Goal: Use online tool/utility: Utilize a website feature to perform a specific function

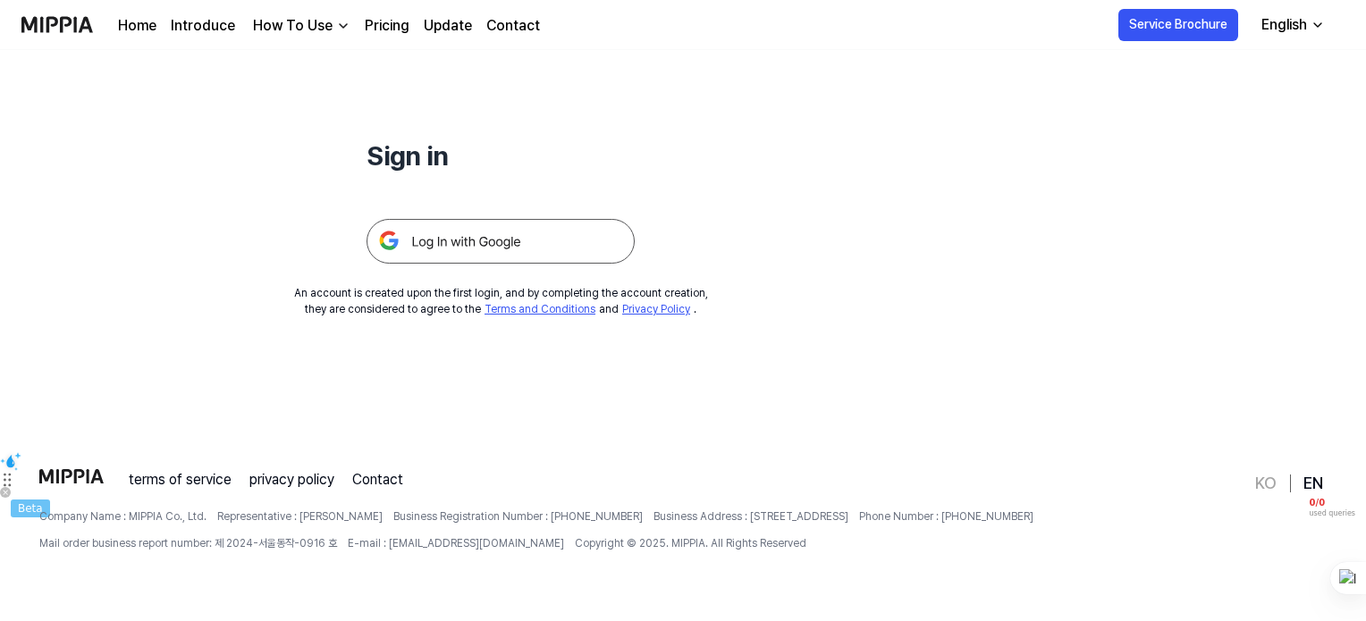
click at [515, 235] on img at bounding box center [500, 241] width 268 height 45
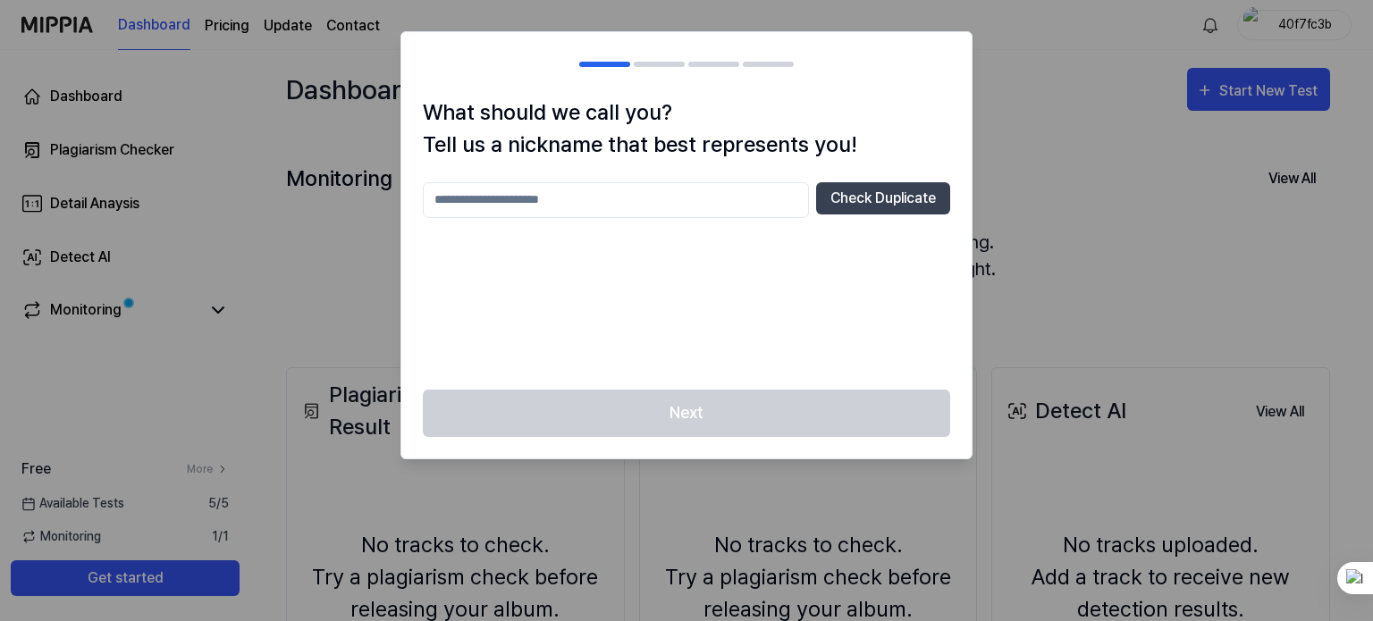
click at [643, 201] on input "text" at bounding box center [616, 200] width 386 height 36
type input "***"
click at [937, 203] on button "Check Duplicate" at bounding box center [883, 198] width 134 height 32
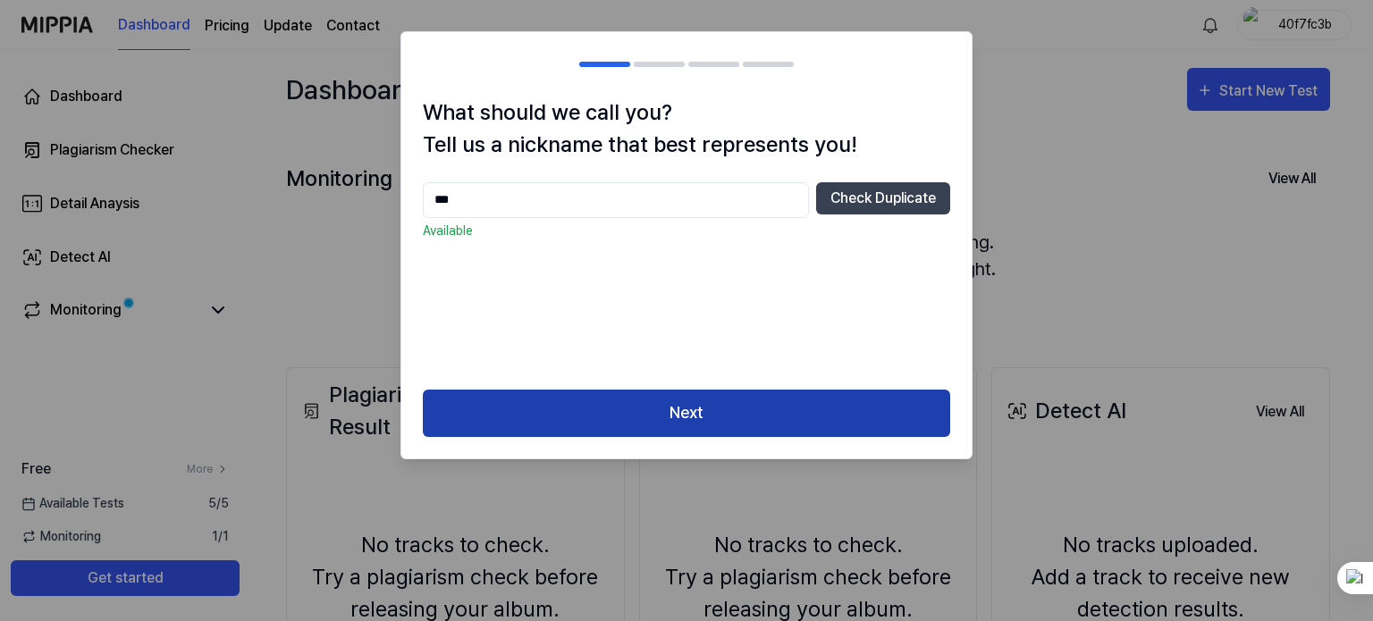
click at [783, 420] on button "Next" at bounding box center [686, 413] width 527 height 47
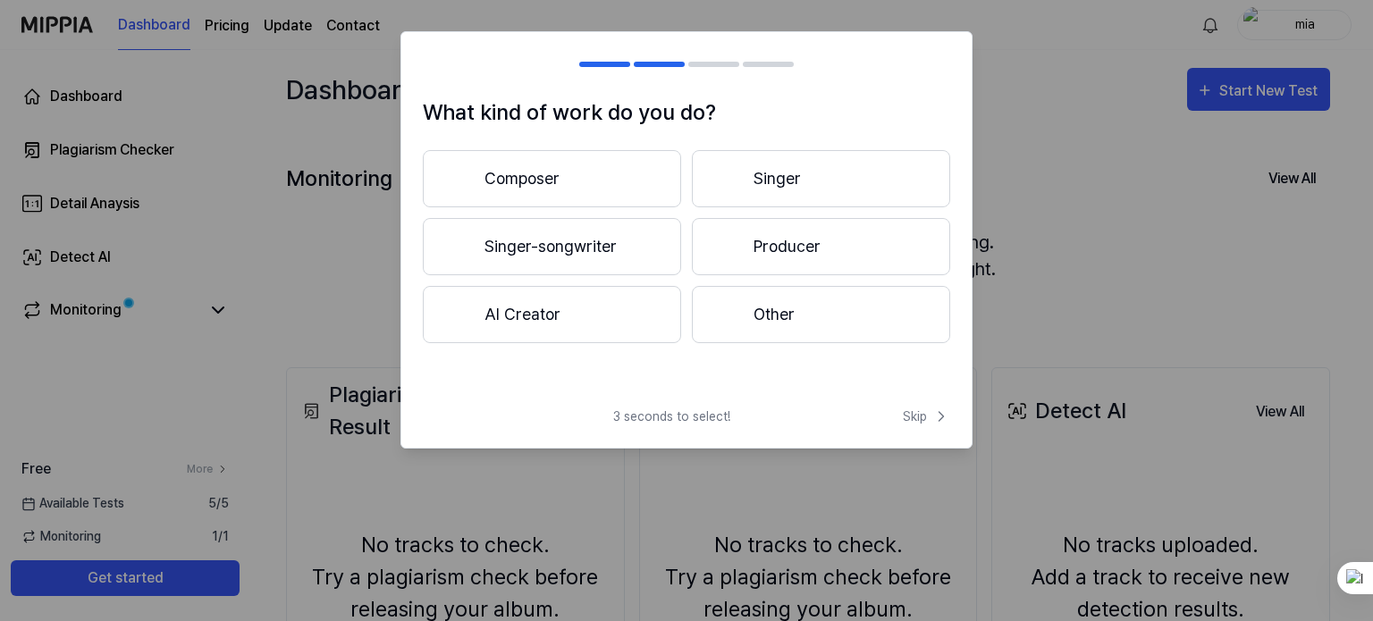
click at [705, 311] on button "Other" at bounding box center [821, 314] width 258 height 57
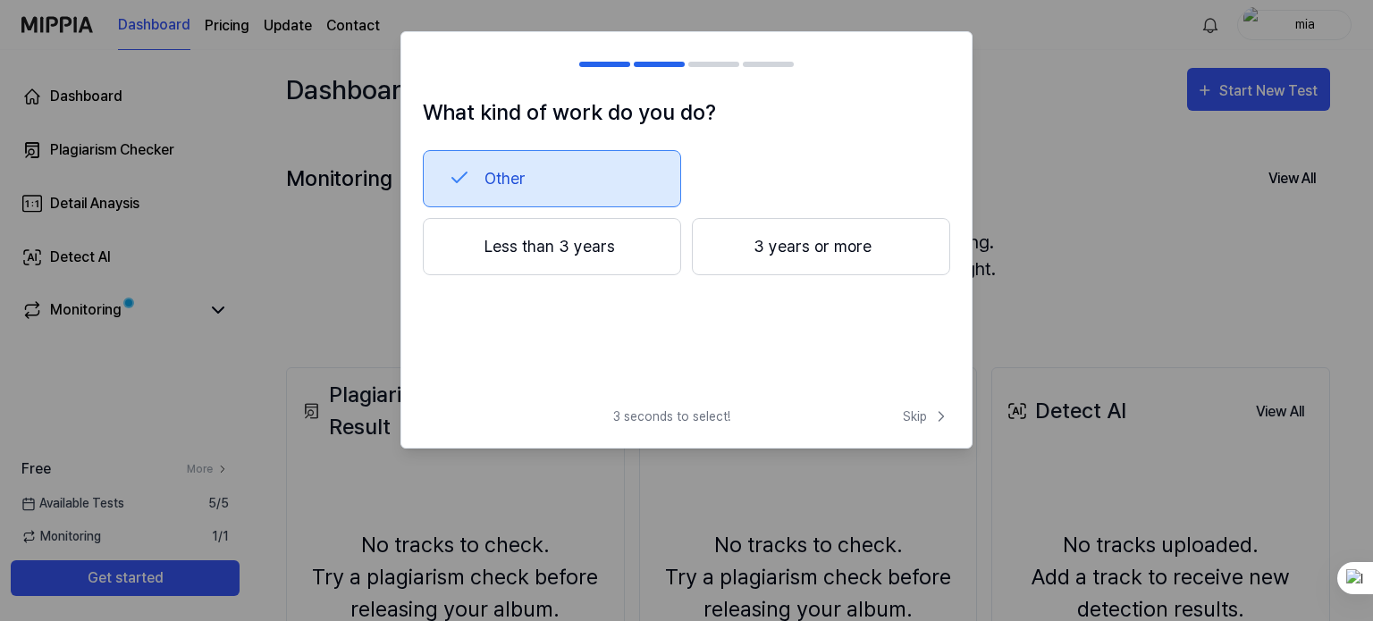
click at [628, 185] on button "Other" at bounding box center [552, 178] width 258 height 57
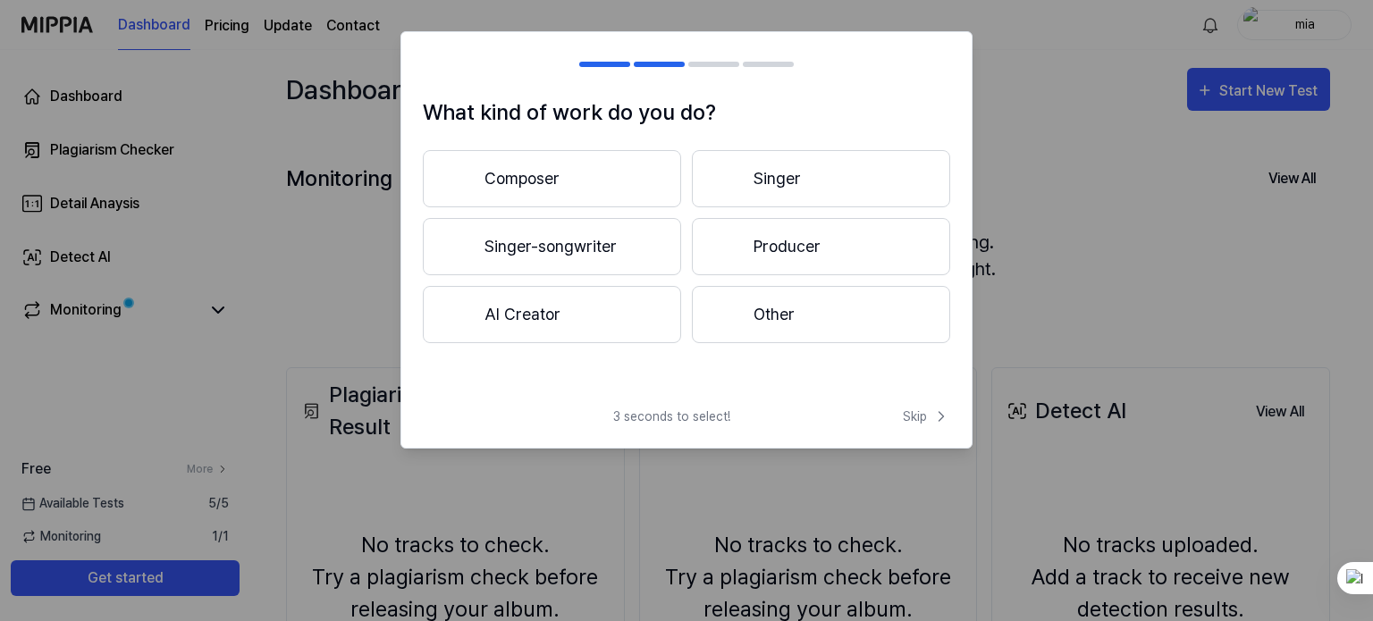
click at [762, 325] on button "Other" at bounding box center [821, 314] width 258 height 57
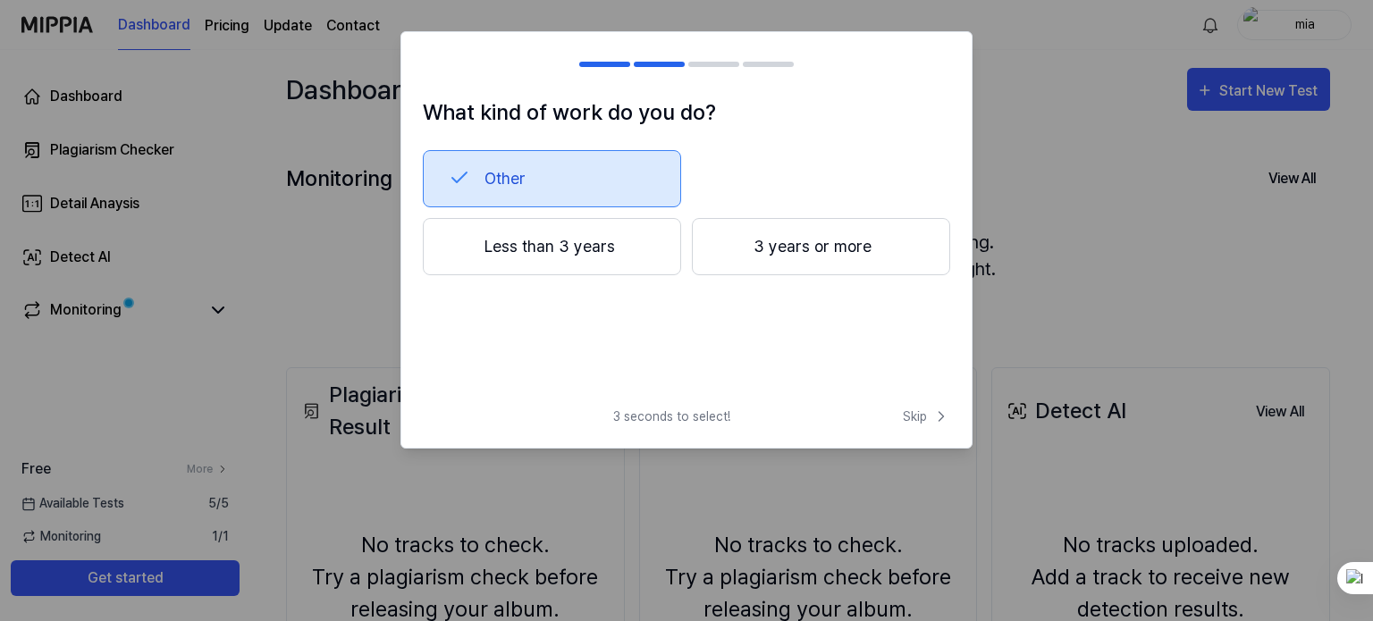
click at [659, 253] on button "Less than 3 years" at bounding box center [552, 246] width 258 height 57
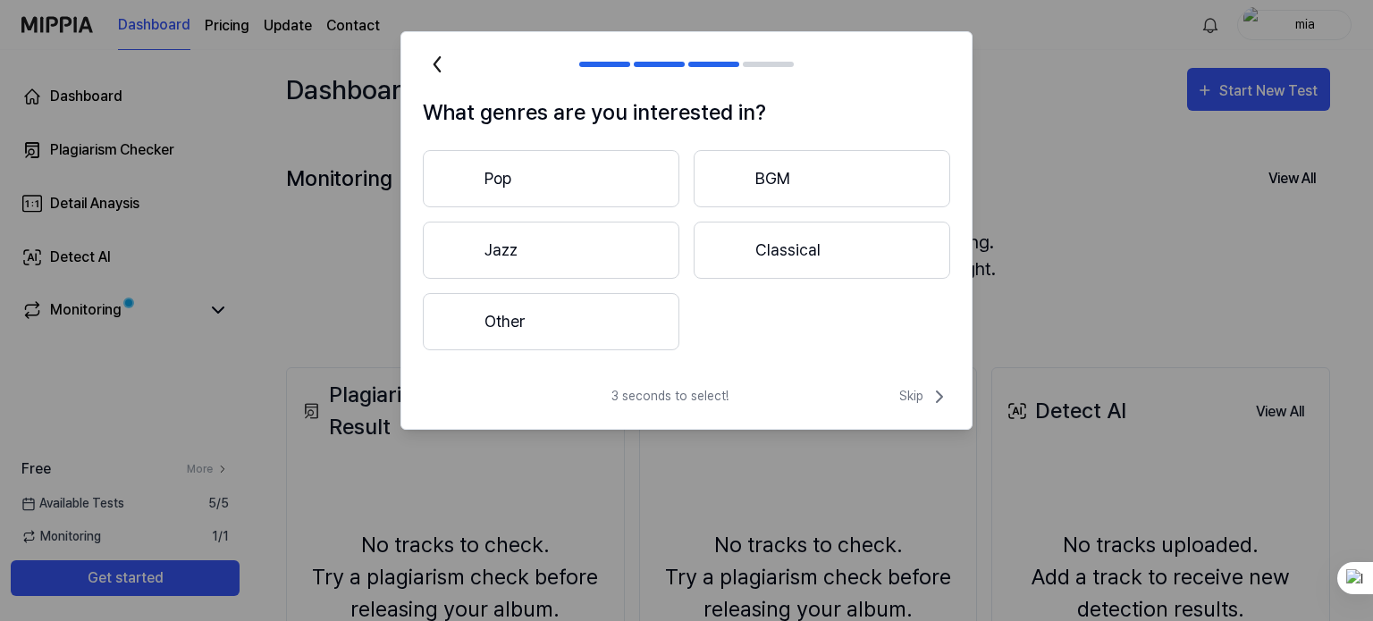
click at [630, 339] on button "Other" at bounding box center [551, 321] width 256 height 57
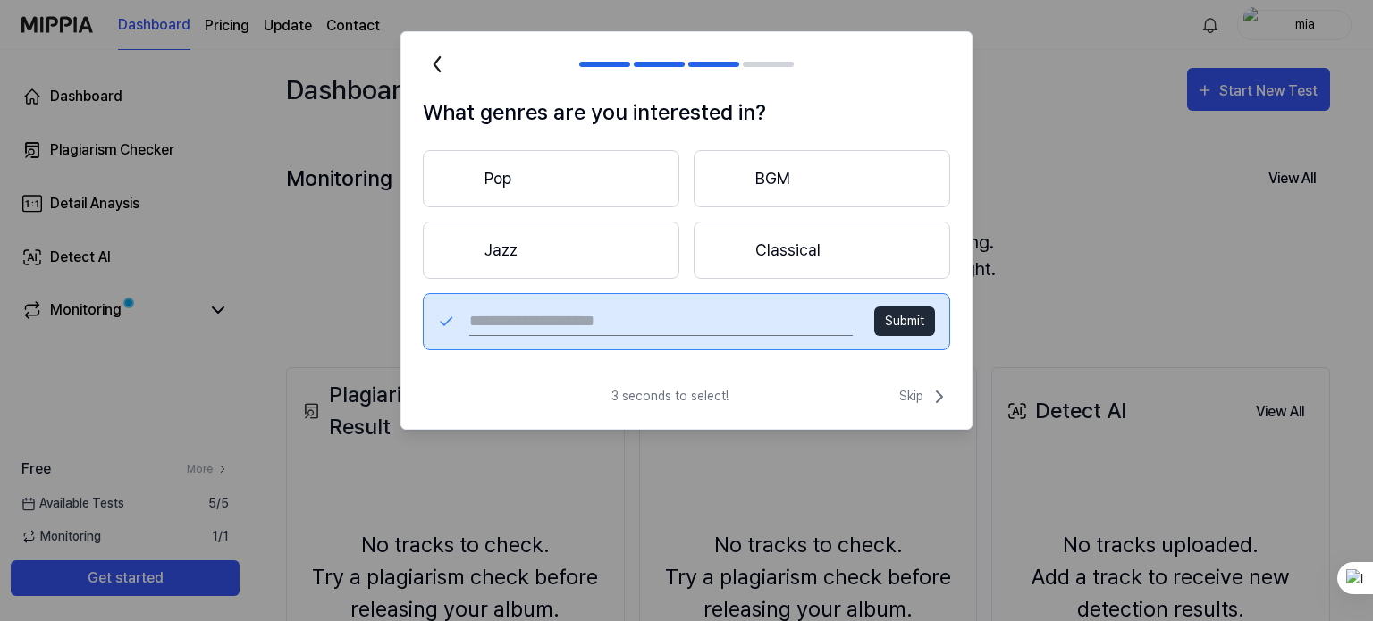
click at [637, 196] on button "Pop" at bounding box center [551, 178] width 256 height 57
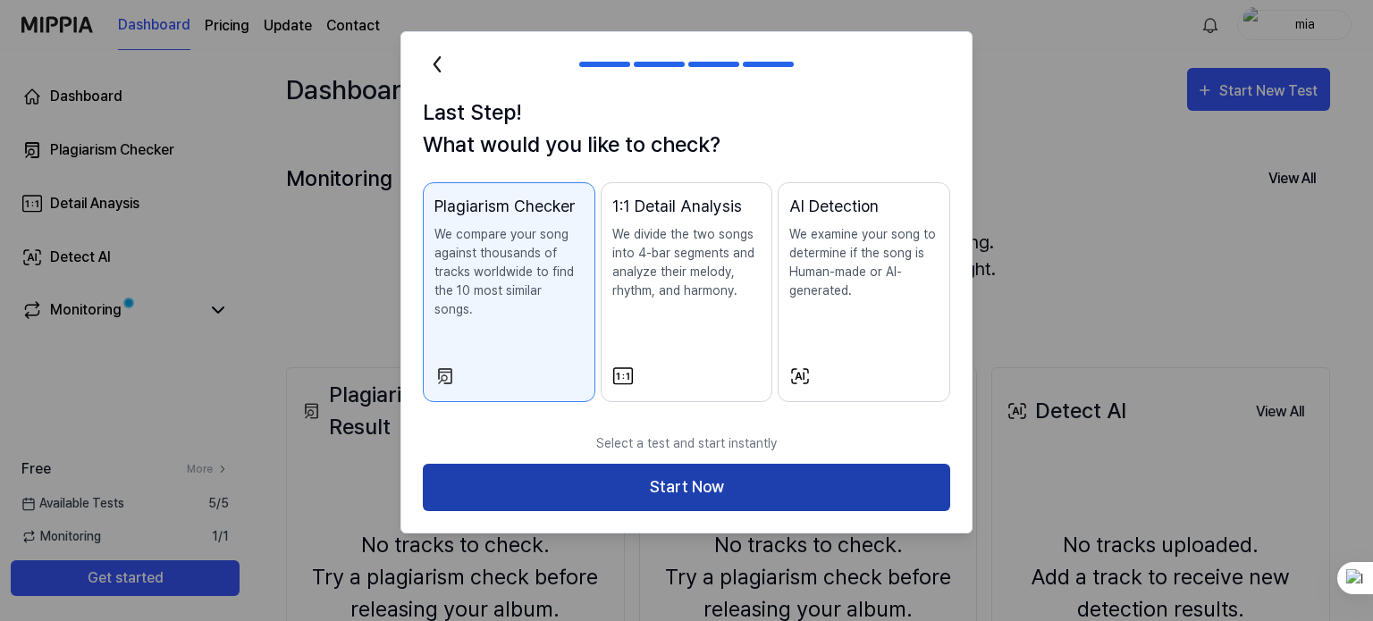
click at [706, 475] on button "Start Now" at bounding box center [686, 487] width 527 height 47
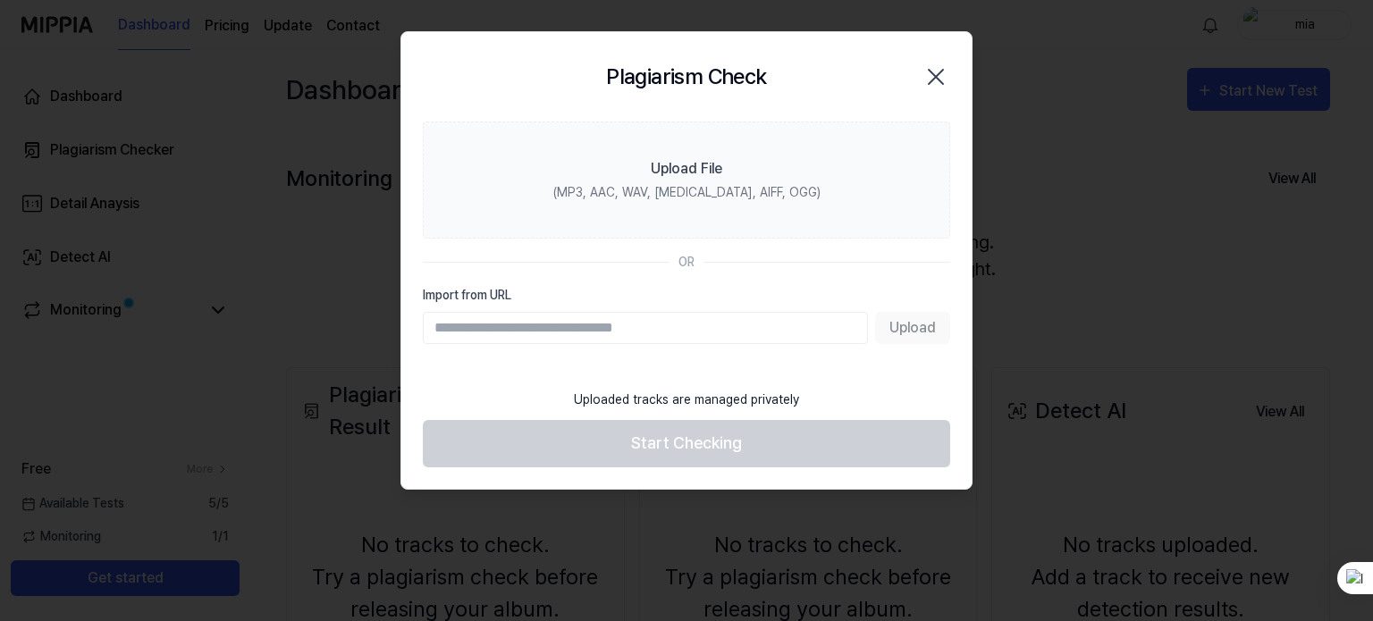
click at [692, 321] on input "Import from URL" at bounding box center [645, 328] width 445 height 32
click at [815, 376] on section "Upload File (MP3, AAC, WAV, [MEDICAL_DATA], AIFF, OGG) OR Import from URL Upload" at bounding box center [686, 251] width 570 height 258
click at [653, 339] on input "Import from URL" at bounding box center [645, 328] width 445 height 32
click at [638, 323] on input "Import from URL" at bounding box center [645, 328] width 445 height 32
paste input "**********"
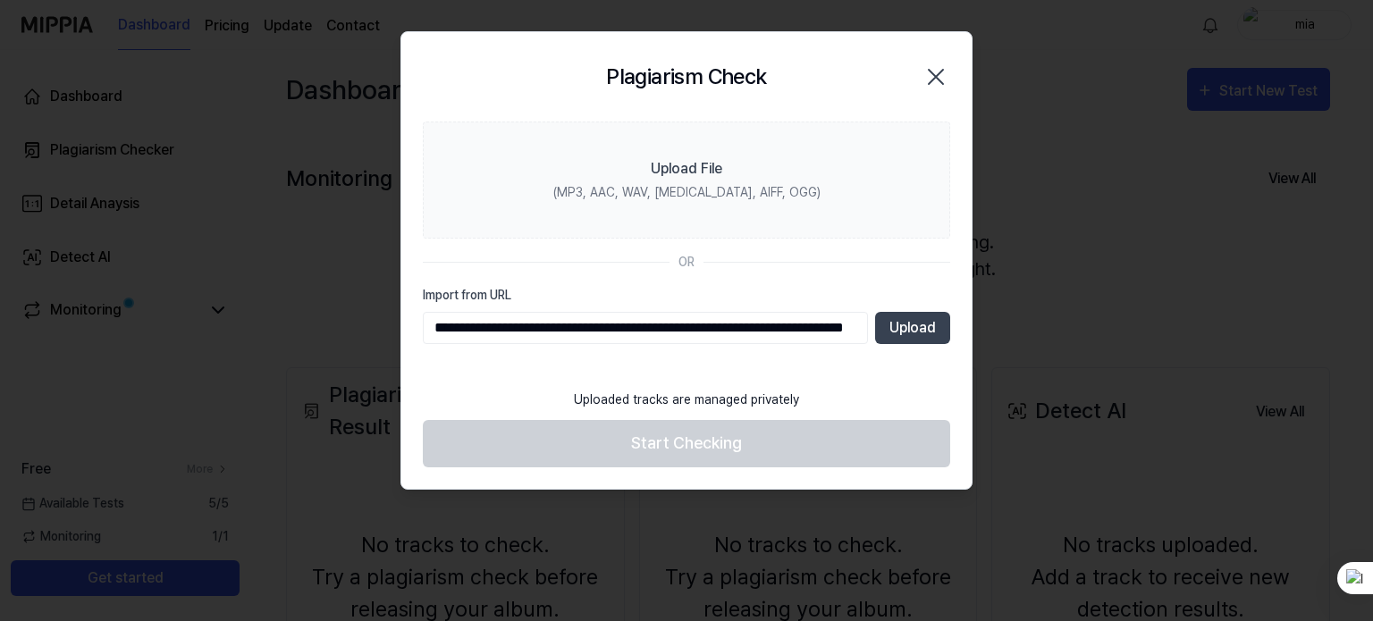
scroll to position [0, 158]
type input "**********"
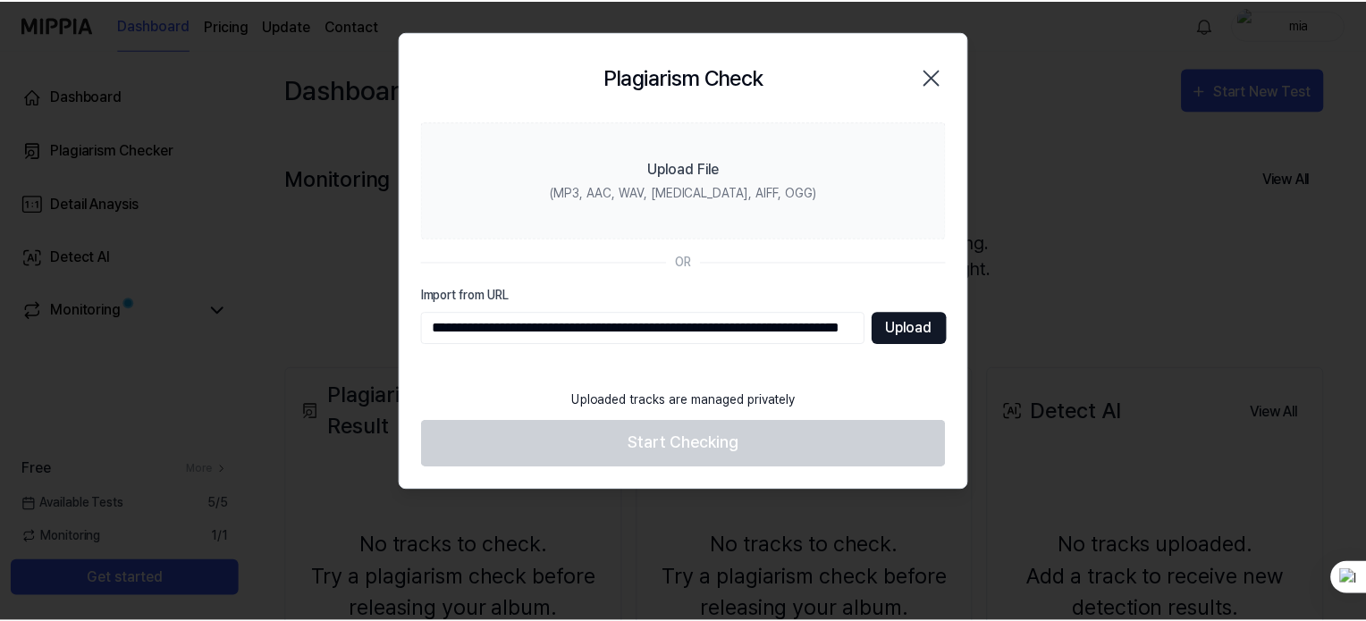
scroll to position [0, 0]
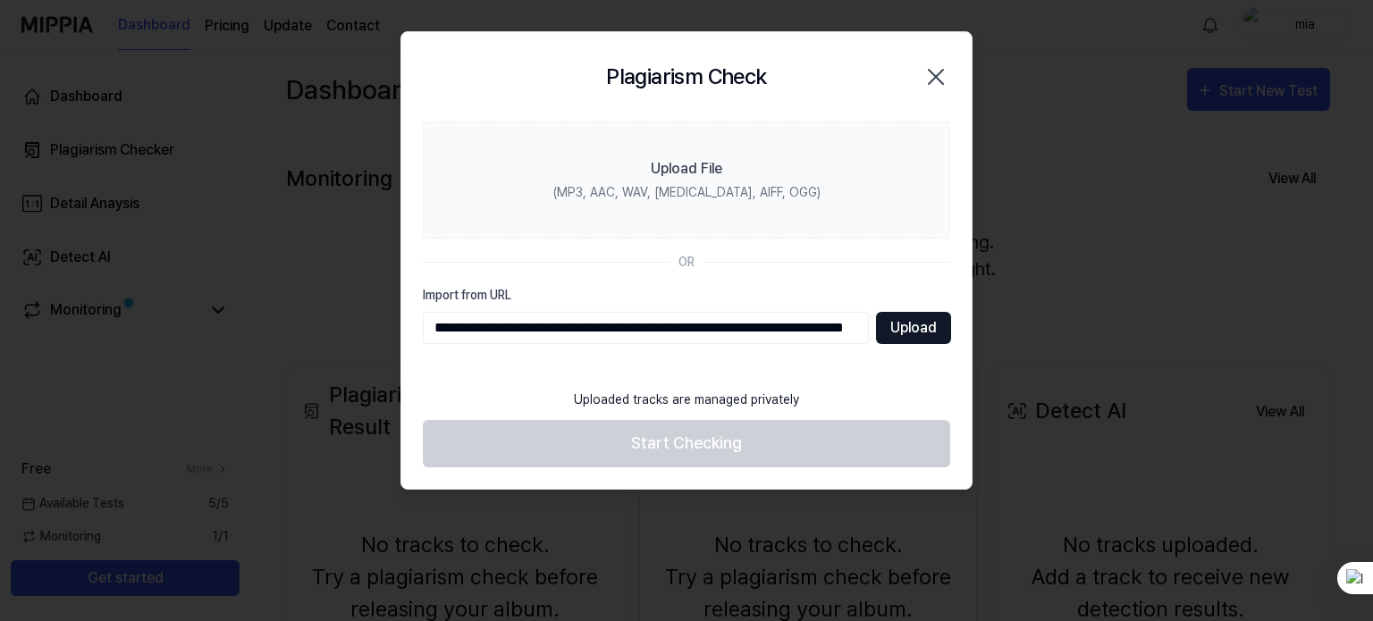
click at [916, 330] on button "Upload" at bounding box center [913, 328] width 75 height 32
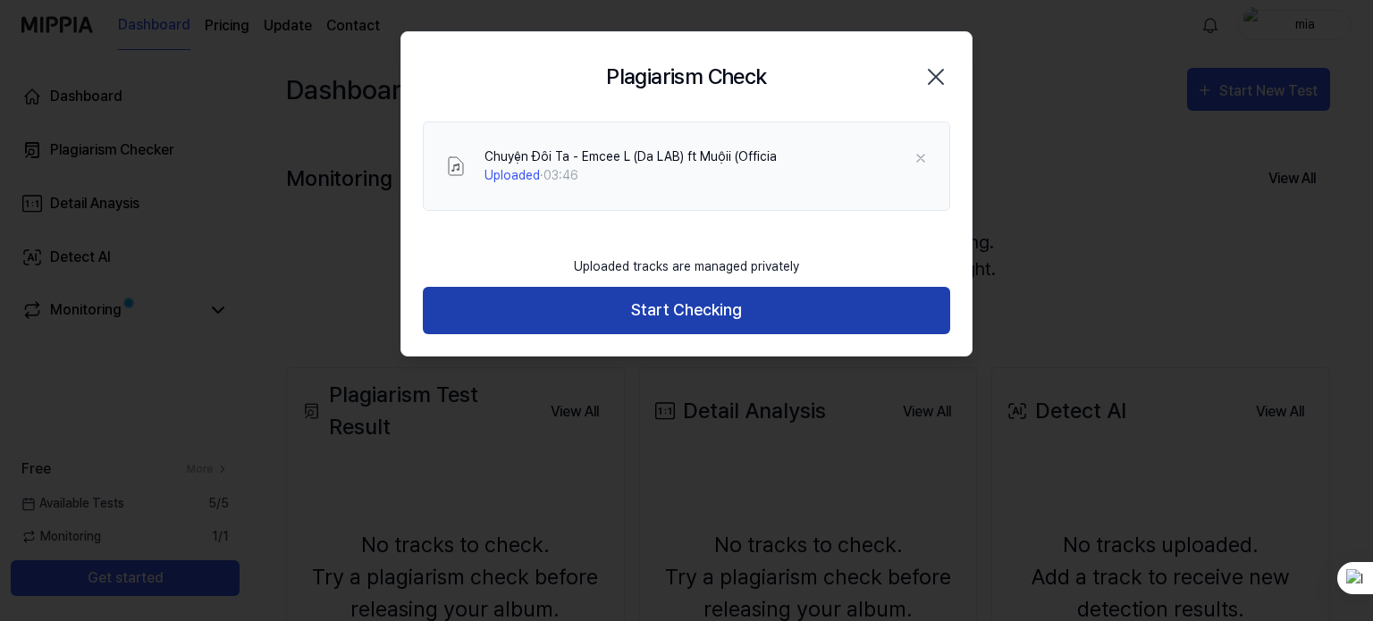
click at [745, 312] on button "Start Checking" at bounding box center [686, 310] width 527 height 47
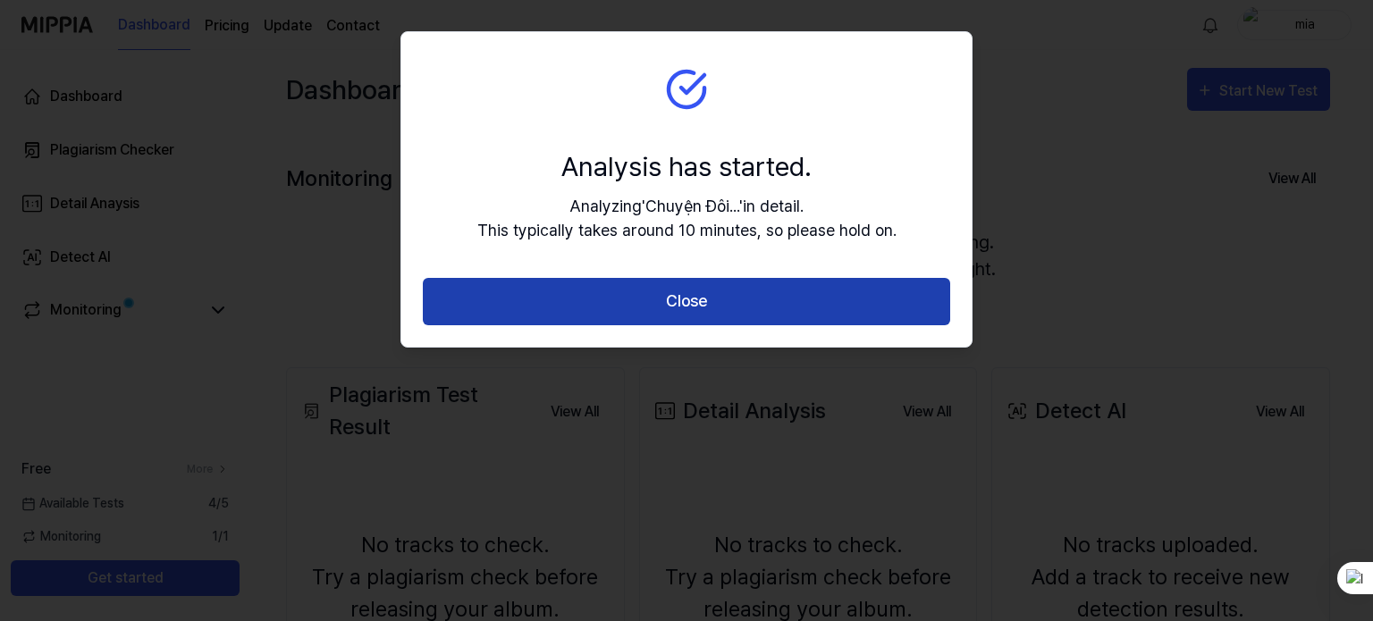
click at [704, 297] on button "Close" at bounding box center [686, 301] width 527 height 47
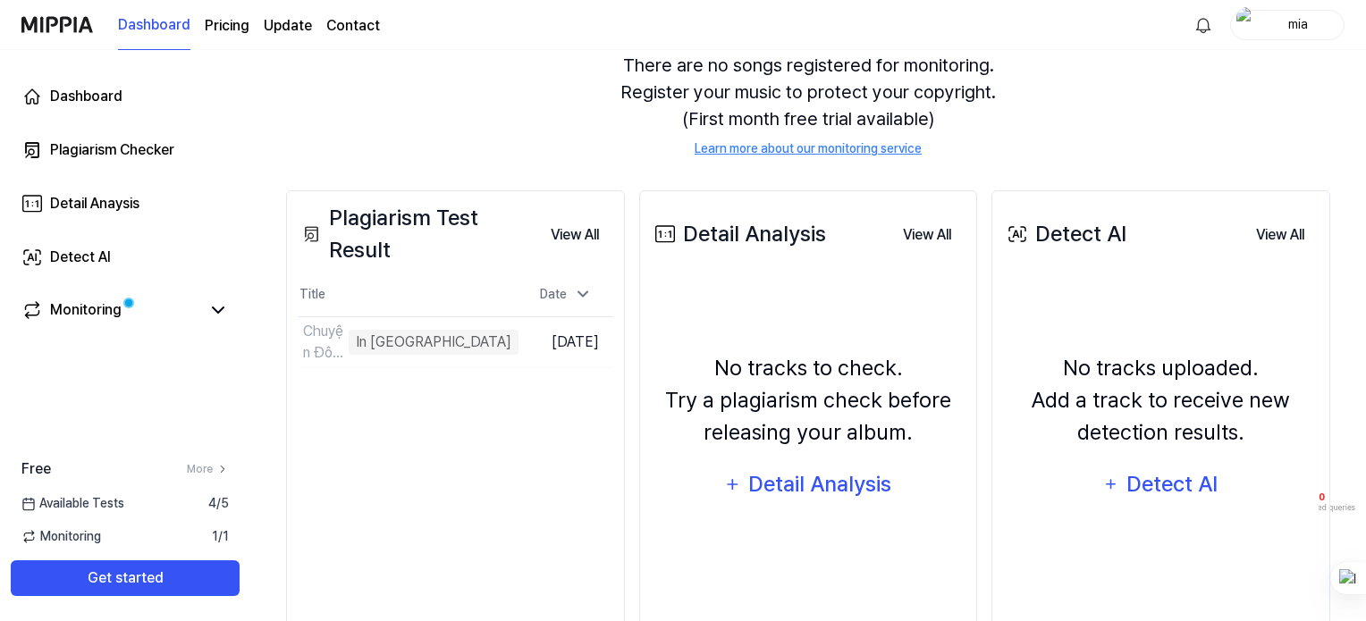
scroll to position [179, 0]
click at [189, 320] on link "Monitoring" at bounding box center [110, 309] width 179 height 21
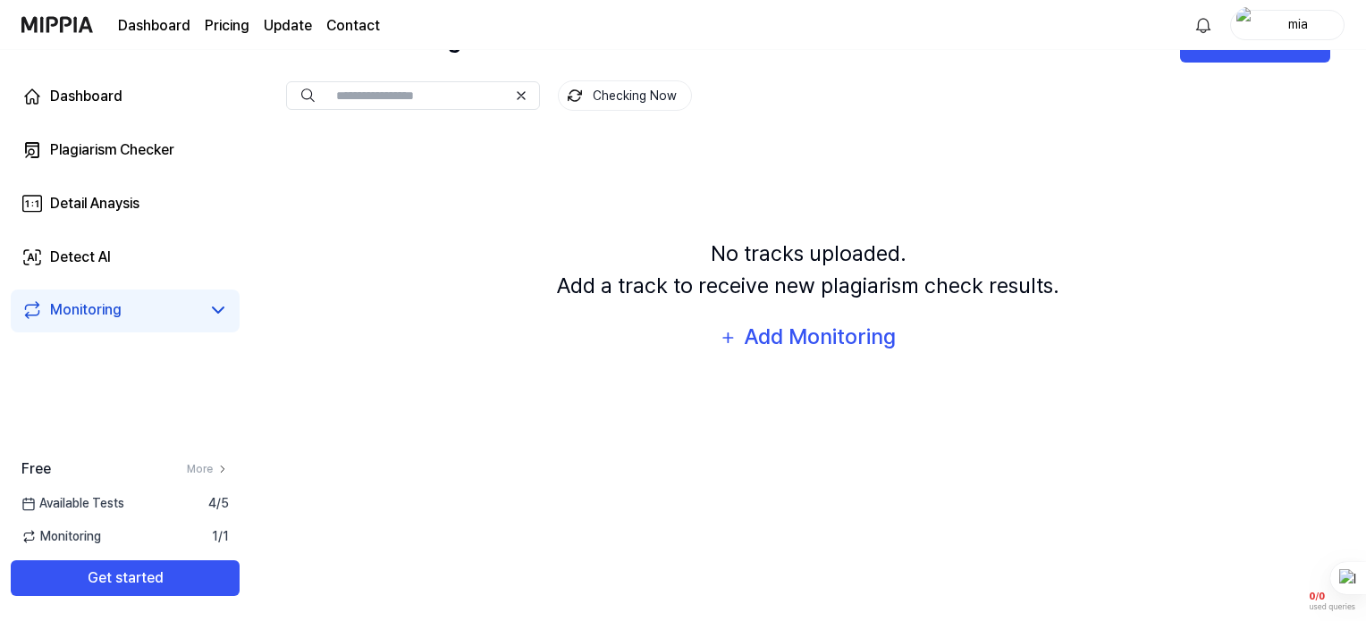
scroll to position [0, 0]
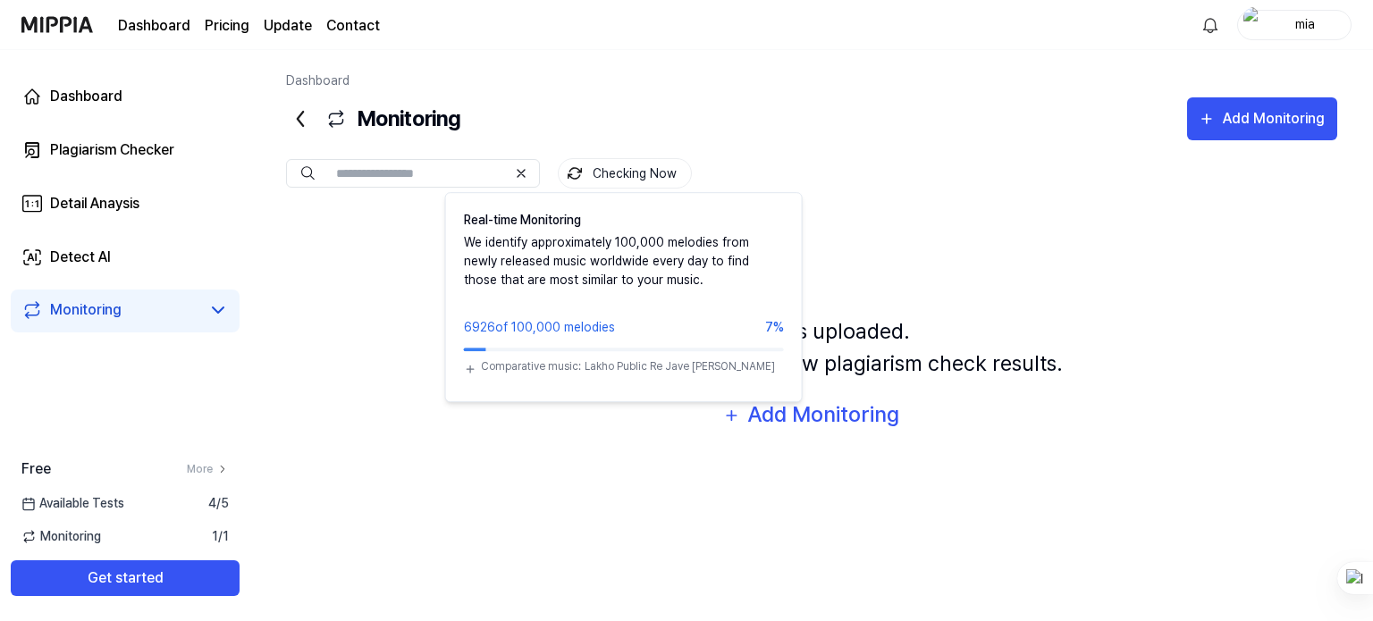
click at [647, 174] on button "Checking Now" at bounding box center [625, 173] width 134 height 30
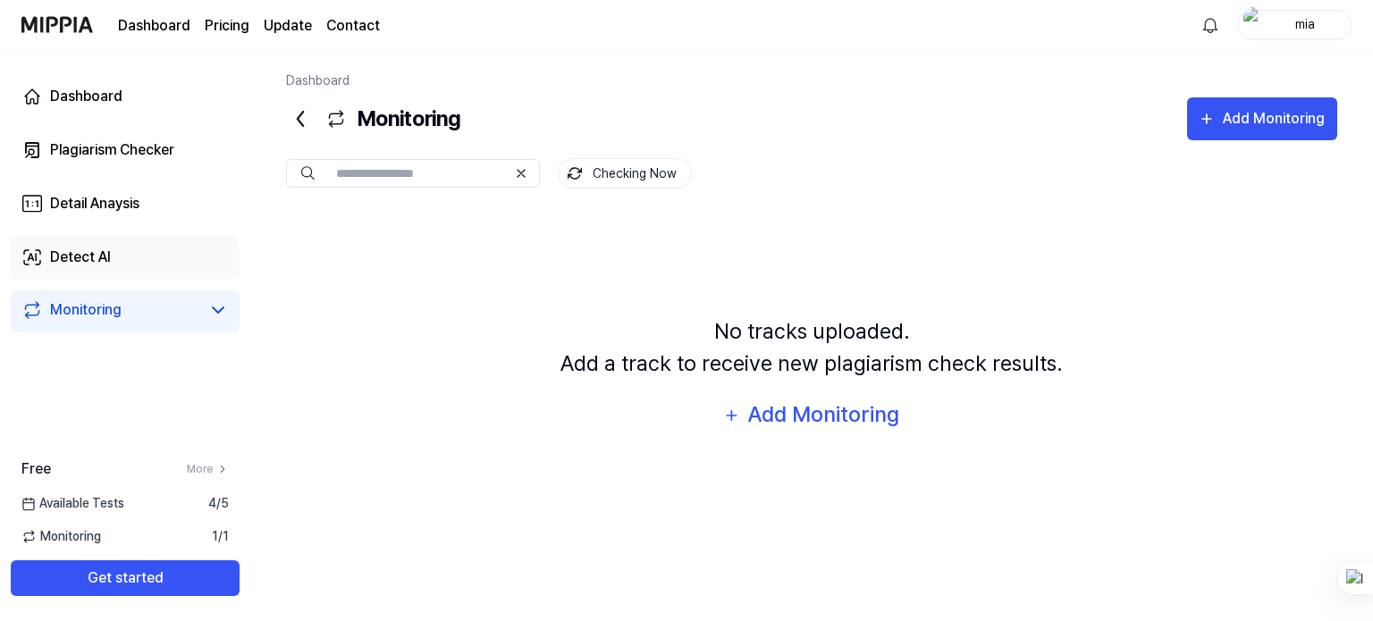
click at [147, 266] on link "Detect AI" at bounding box center [125, 257] width 229 height 43
